Goal: Task Accomplishment & Management: Use online tool/utility

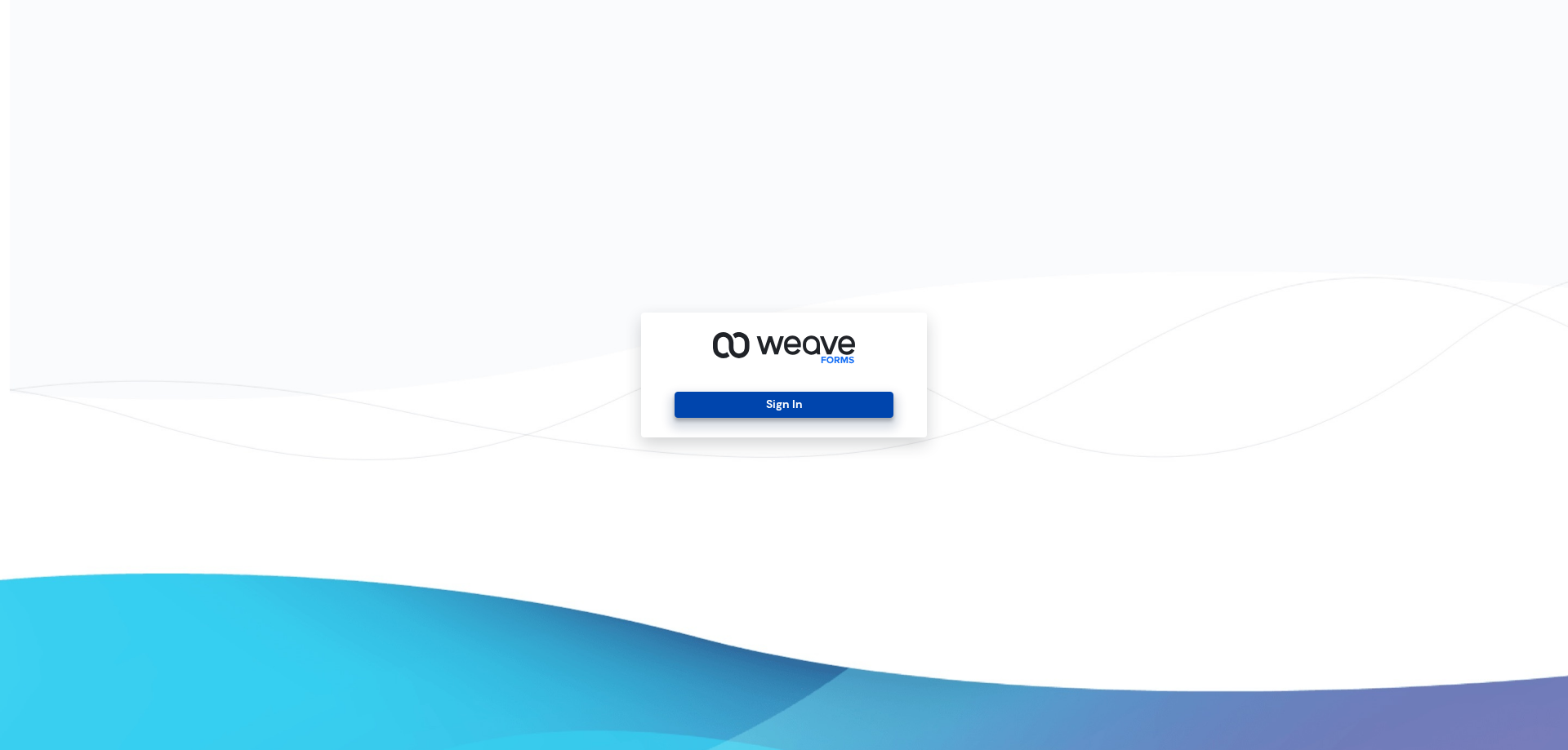
click at [873, 411] on button "Sign In" at bounding box center [784, 404] width 218 height 26
